Goal: Check status: Check status

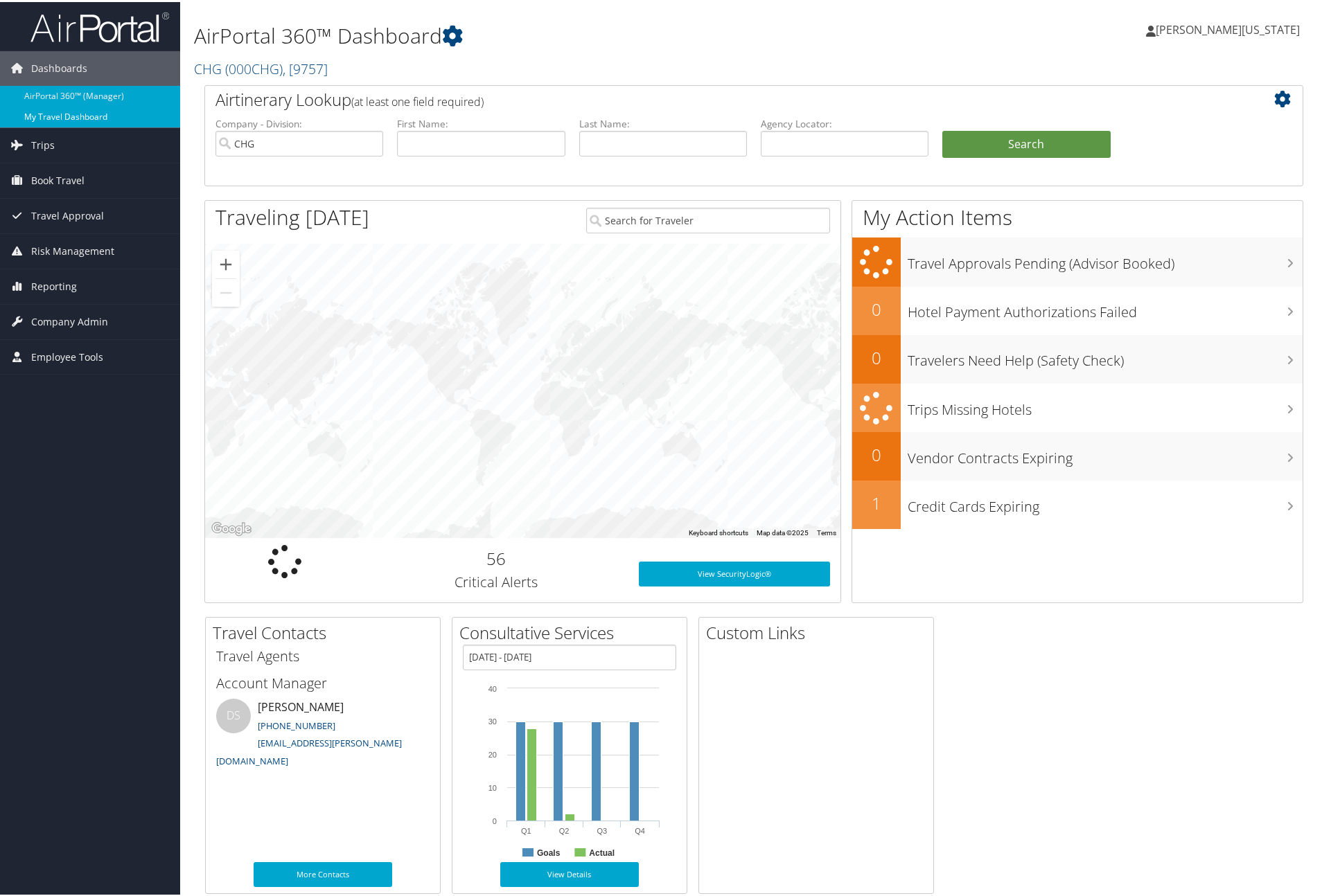
click at [71, 110] on link "My Travel Dashboard" at bounding box center [90, 114] width 180 height 21
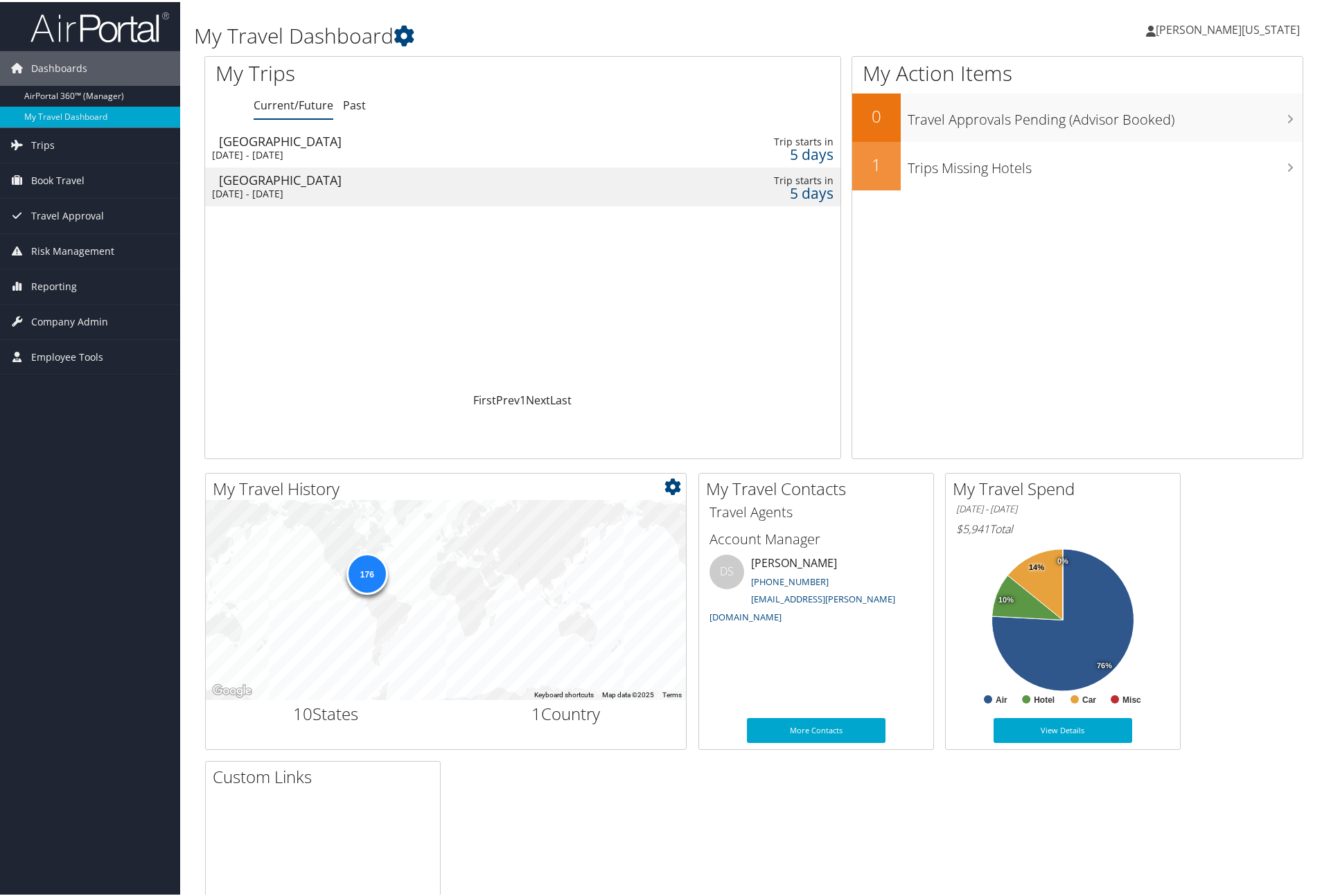
click at [363, 568] on div "176" at bounding box center [366, 572] width 41 height 41
click at [365, 578] on div "176" at bounding box center [366, 572] width 41 height 41
click at [364, 562] on div "176" at bounding box center [366, 572] width 41 height 41
click at [365, 580] on div "176" at bounding box center [366, 572] width 41 height 41
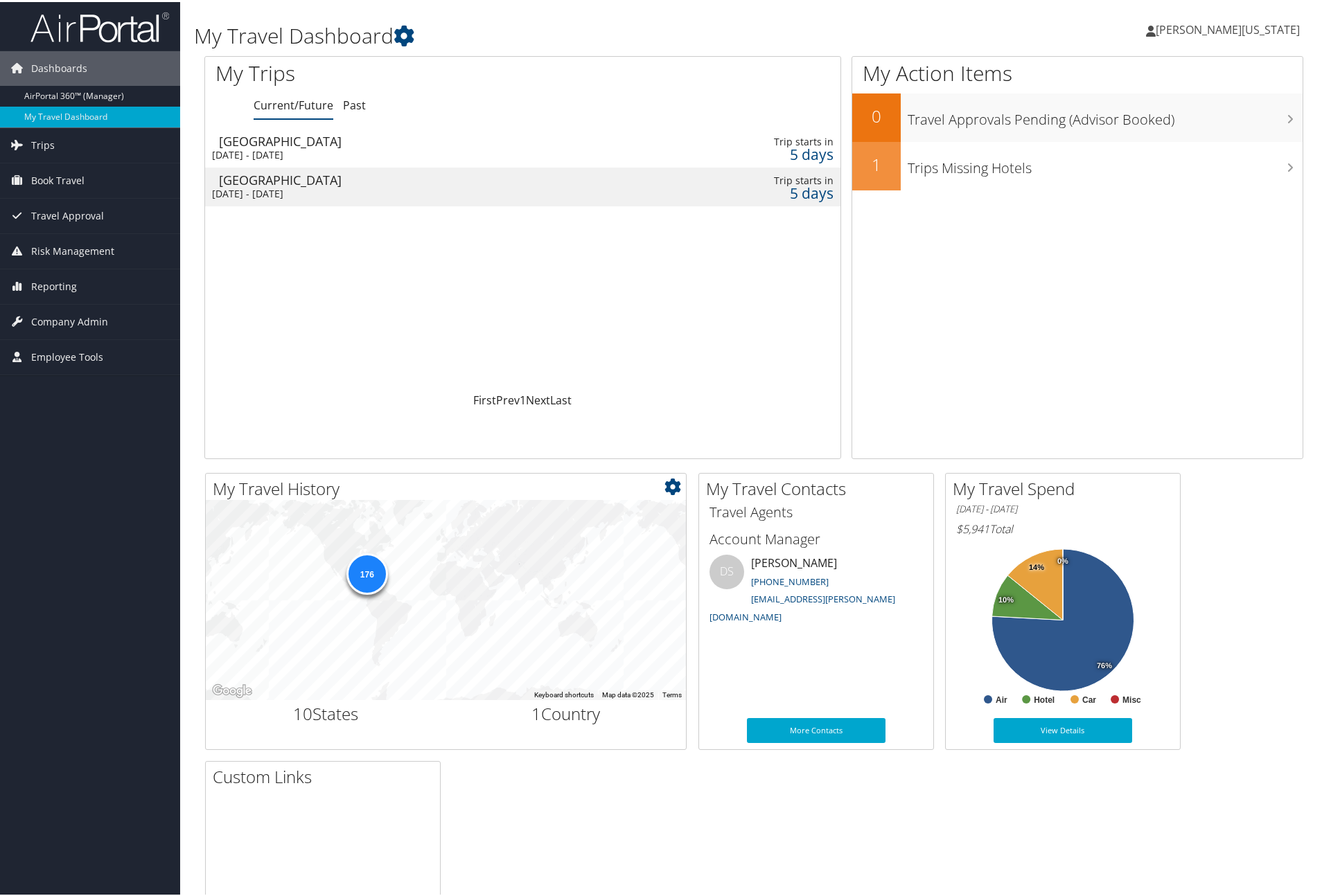
click at [365, 580] on div "176" at bounding box center [366, 572] width 41 height 41
click at [365, 139] on div "[GEOGRAPHIC_DATA]" at bounding box center [419, 139] width 402 height 13
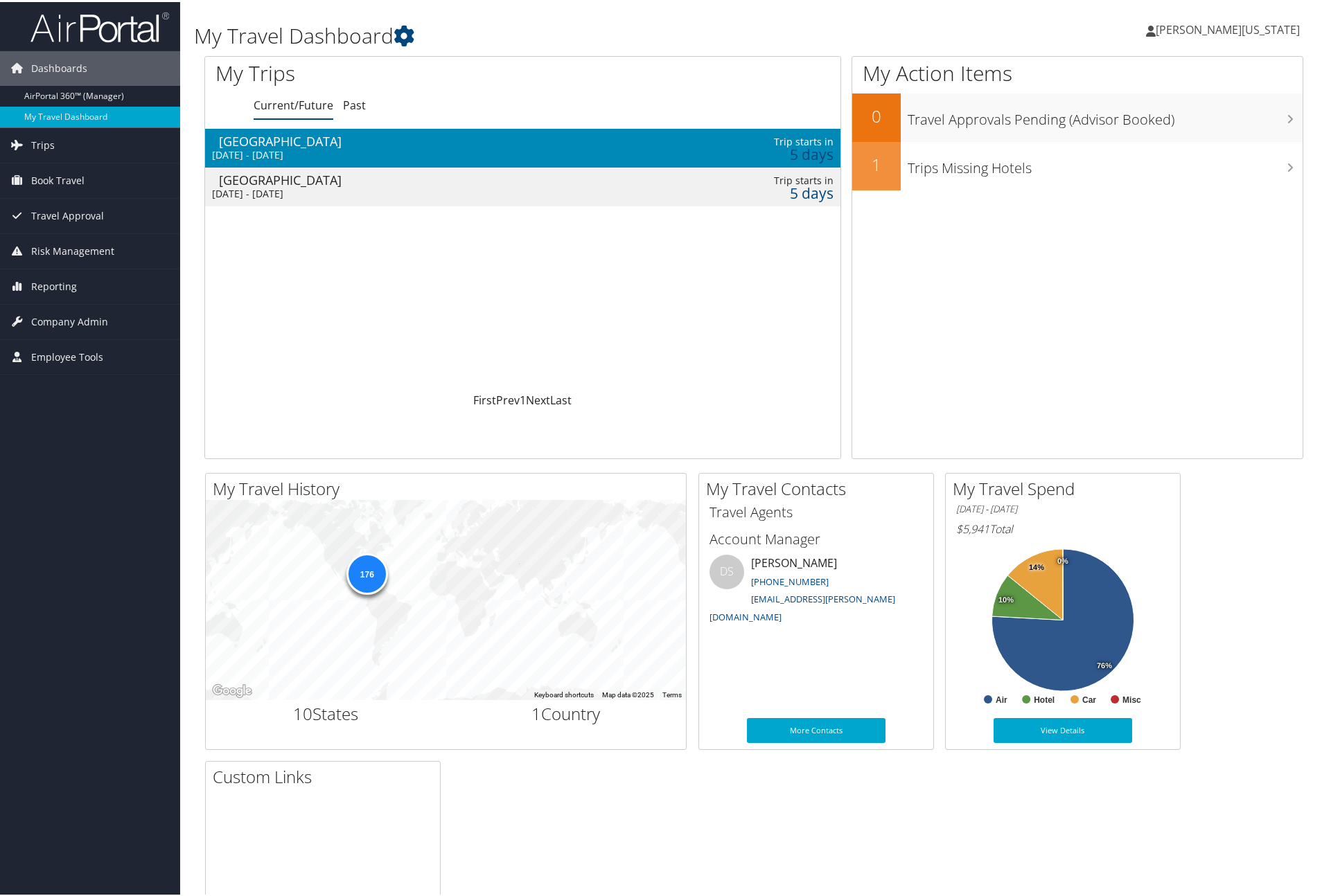
click at [365, 139] on div "[GEOGRAPHIC_DATA]" at bounding box center [419, 139] width 402 height 13
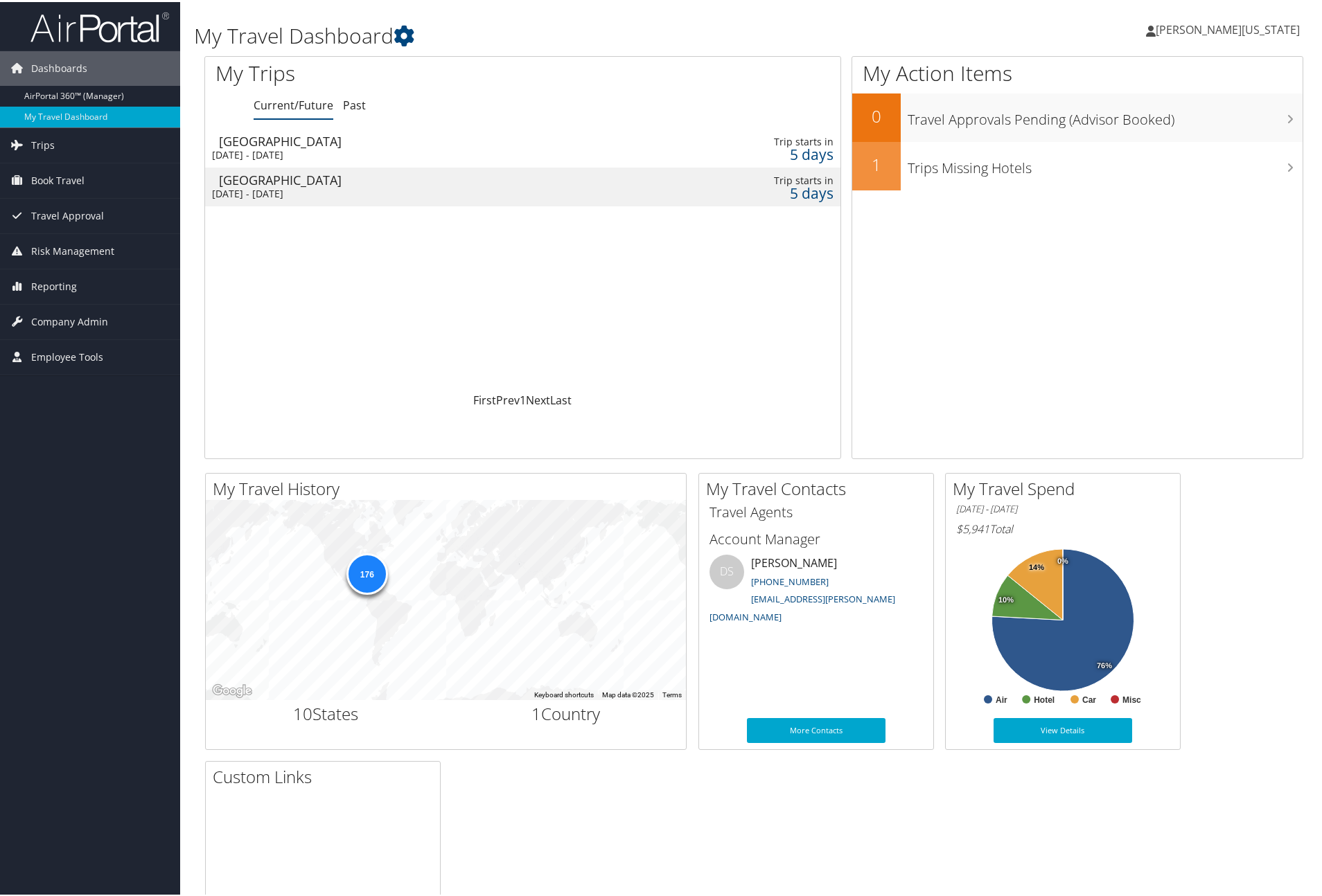
scroll to position [2, 0]
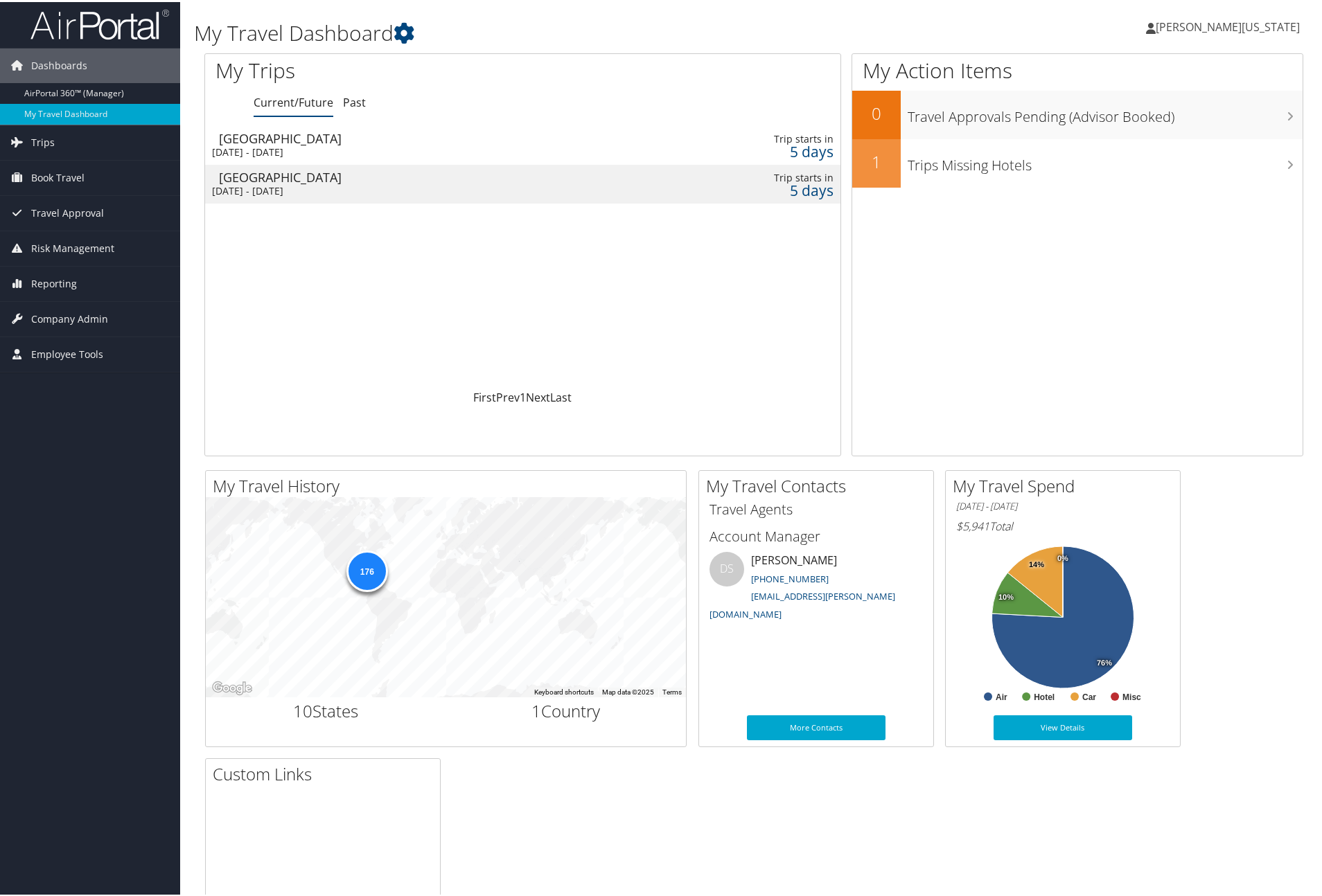
click at [333, 180] on div "San Francisco" at bounding box center [419, 175] width 402 height 13
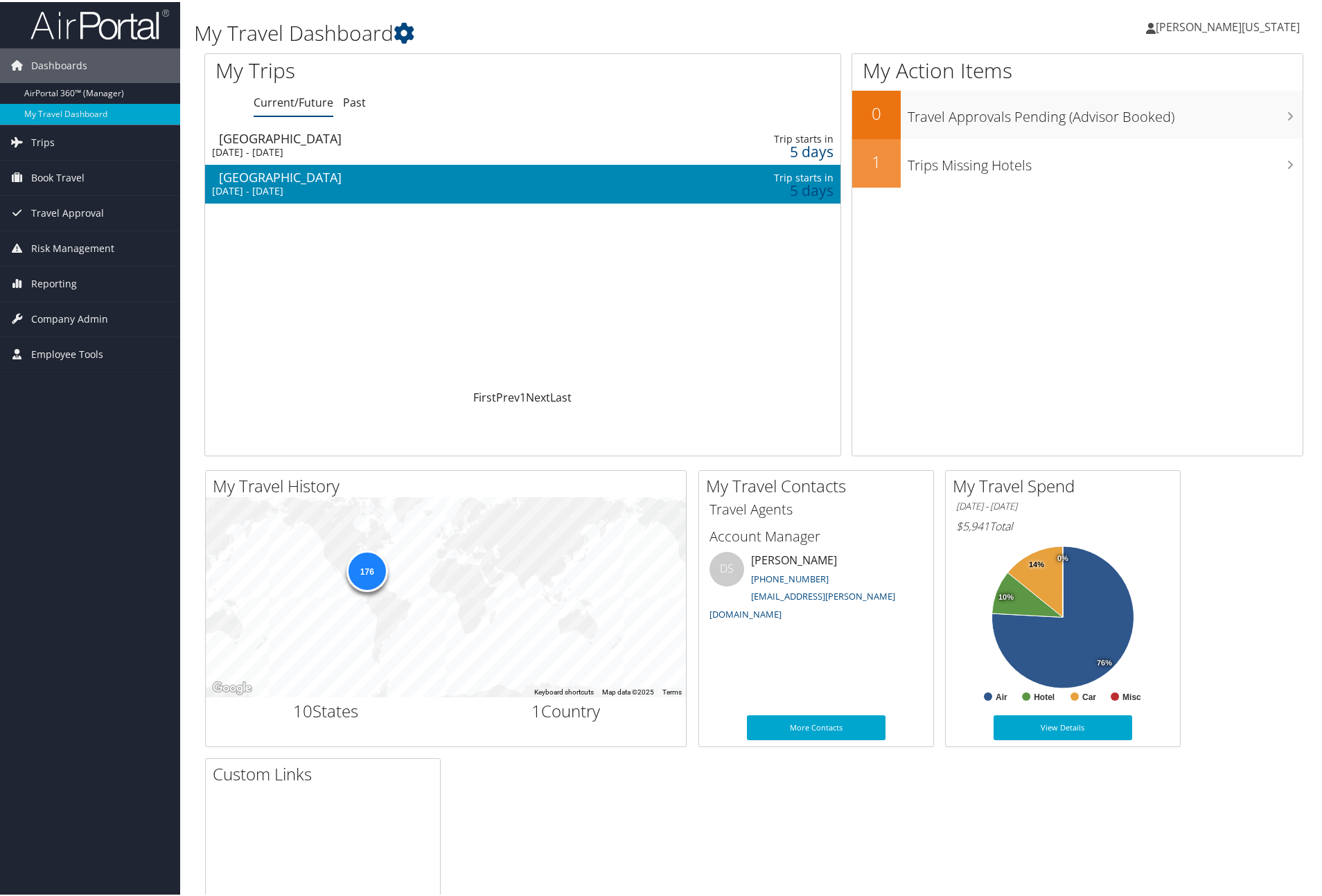
scroll to position [4, 0]
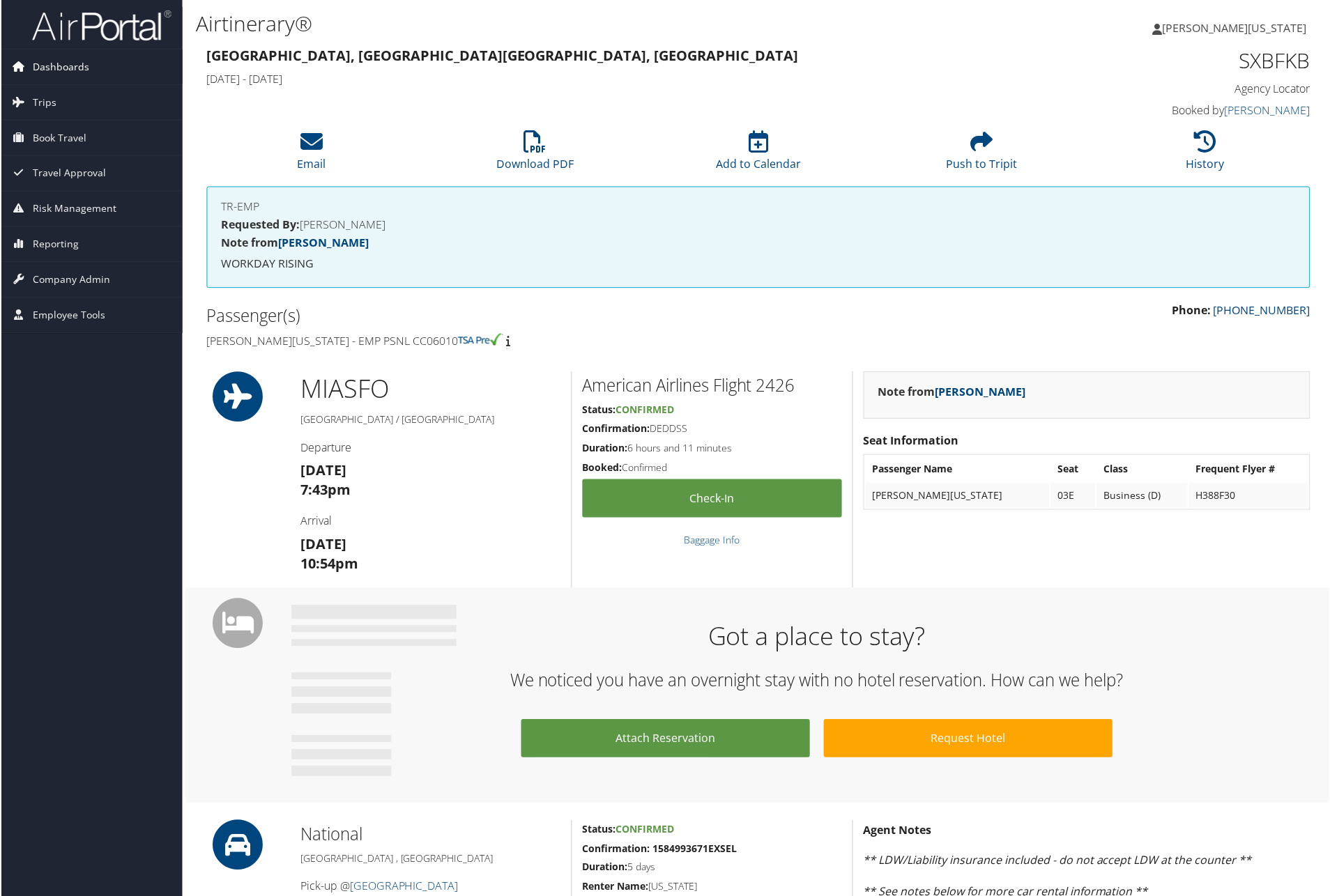
click at [104, 56] on link "Dashboards" at bounding box center [91, 67] width 181 height 34
click at [104, 58] on link "Dashboards" at bounding box center [91, 67] width 181 height 34
click at [98, 65] on link "Dashboards" at bounding box center [91, 67] width 181 height 34
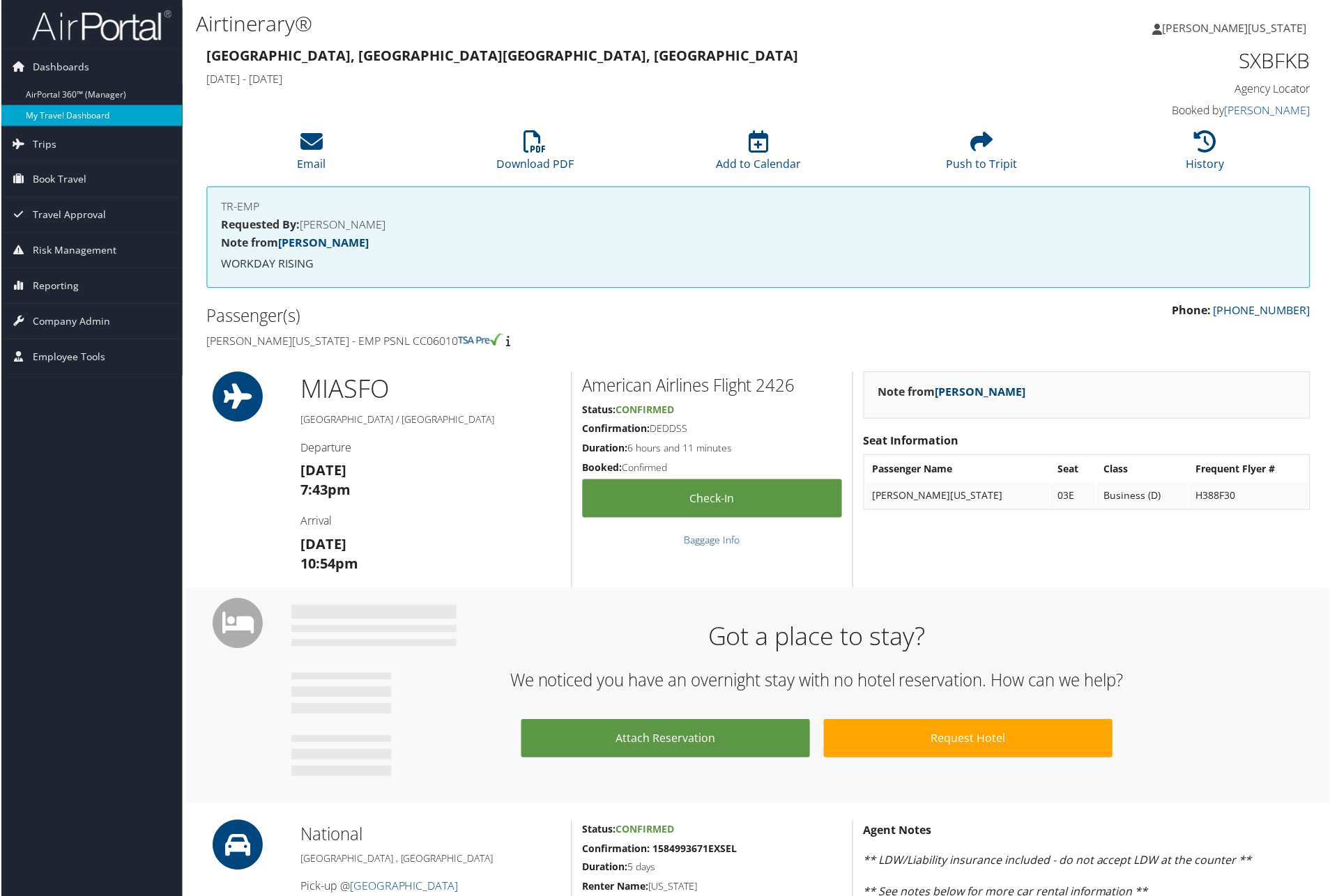
click at [60, 115] on link "My Travel Dashboard" at bounding box center [91, 115] width 181 height 21
